Goal: Find contact information: Find contact information

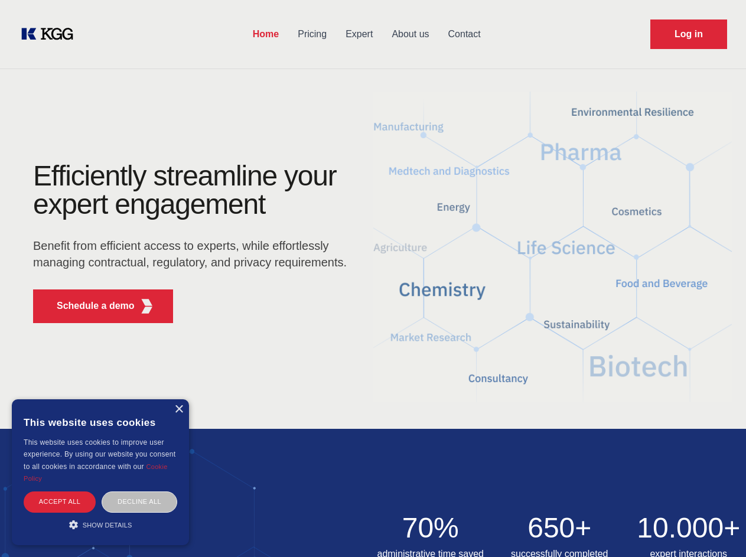
click at [373, 278] on div "Efficiently streamline your expert engagement Benefit from efficient access to …" at bounding box center [193, 247] width 359 height 171
click at [89, 306] on p "Schedule a demo" at bounding box center [96, 306] width 78 height 14
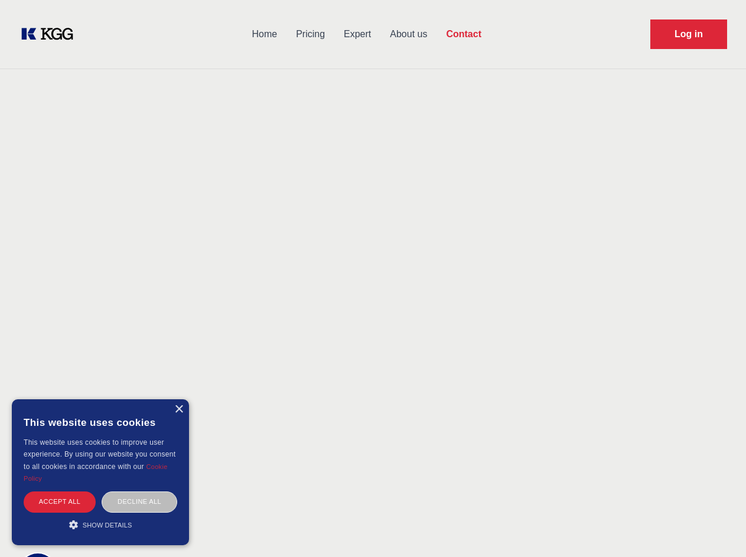
click at [178, 410] on div "× This website uses cookies This website uses cookies to improve user experienc…" at bounding box center [100, 472] width 177 height 146
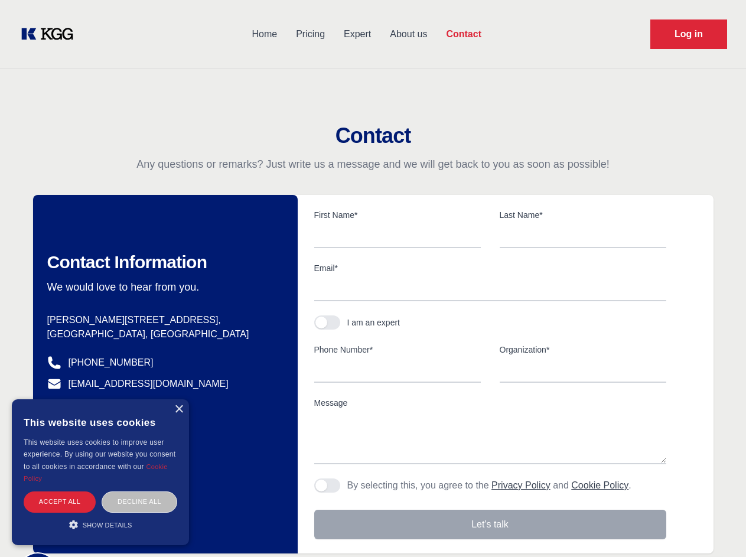
click at [60, 502] on div "Accept all" at bounding box center [60, 502] width 72 height 21
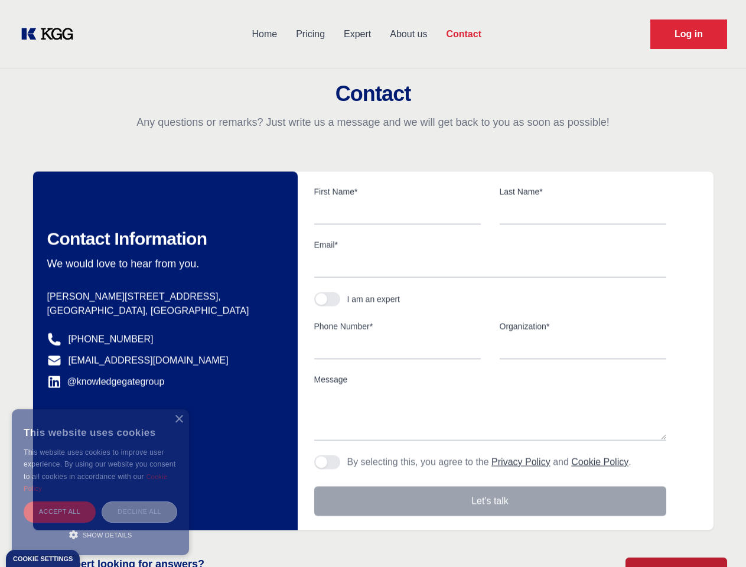
click at [139, 502] on div "Decline all" at bounding box center [140, 512] width 76 height 21
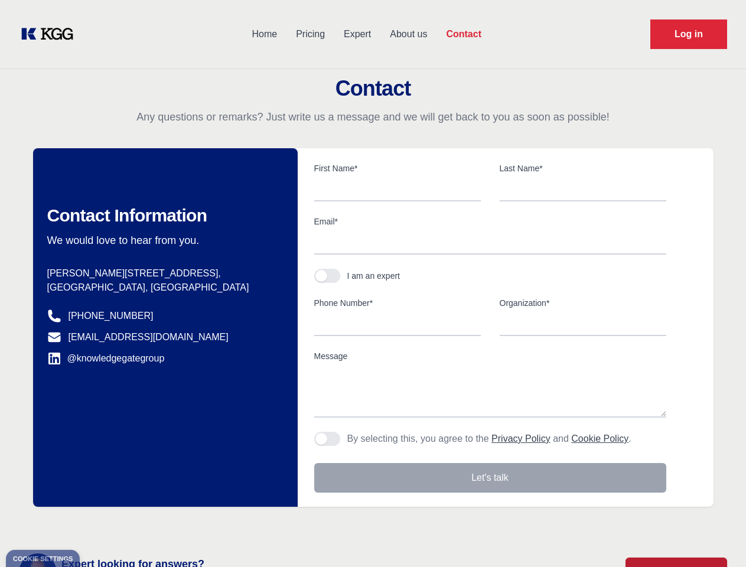
click at [100, 525] on main "Contact Any questions or remarks? Just write us a message and we will get back …" at bounding box center [373, 307] width 746 height 615
